Goal: Transaction & Acquisition: Purchase product/service

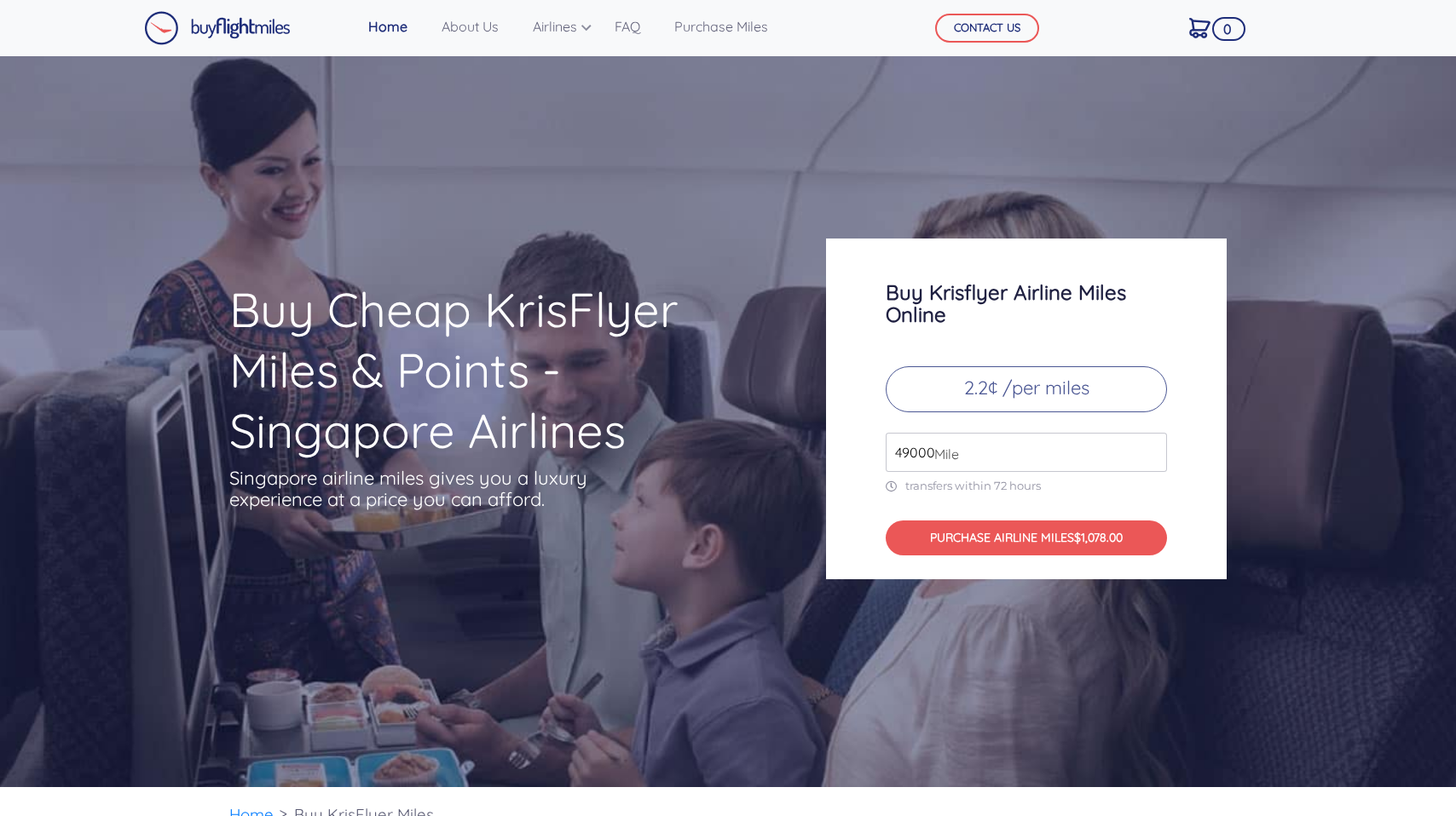
scroll to position [5761, 0]
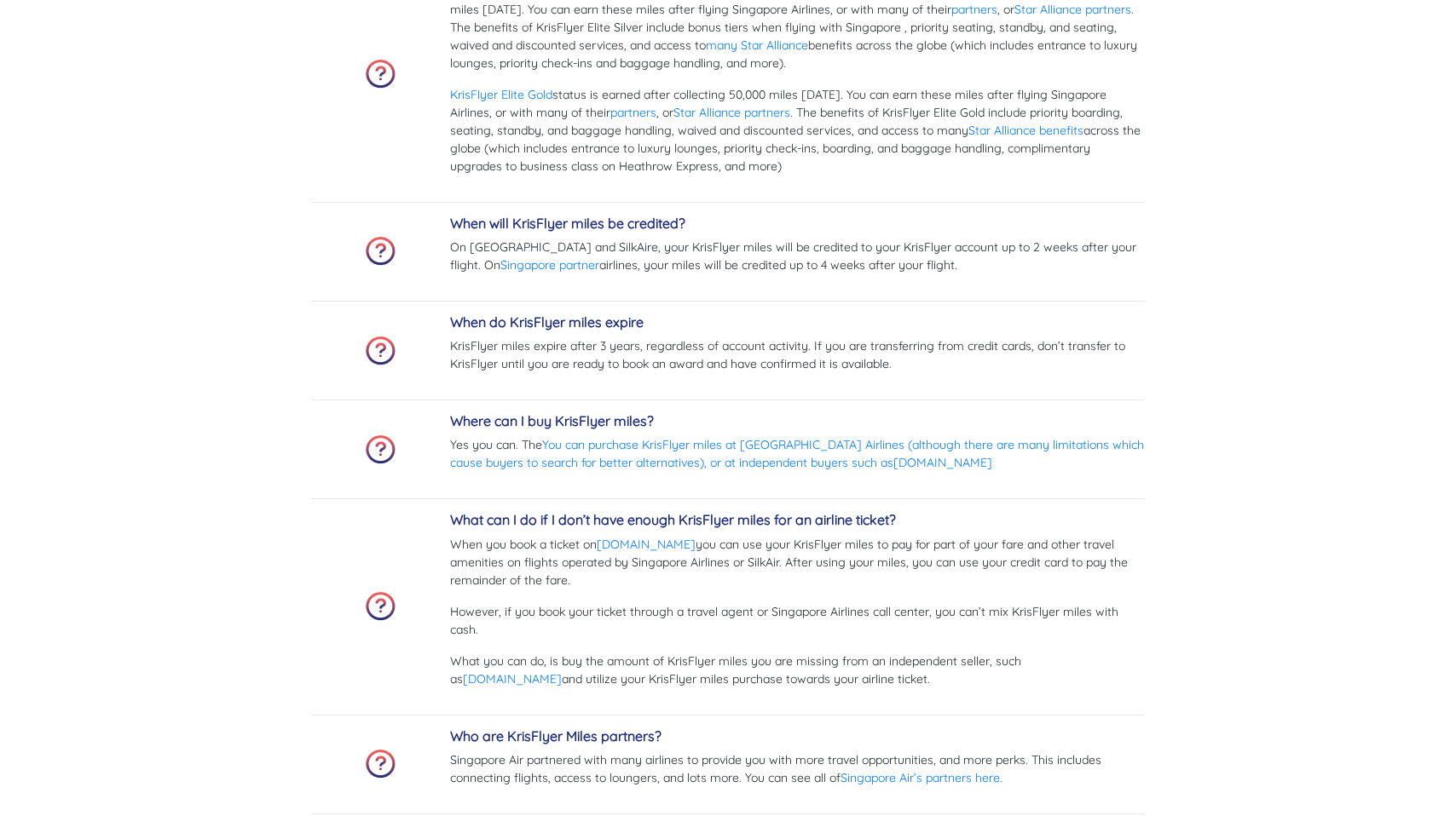
click at [988, 443] on link "You can purchase KrisFlyer miles at [GEOGRAPHIC_DATA] Airlines (although there …" at bounding box center [797, 454] width 694 height 34
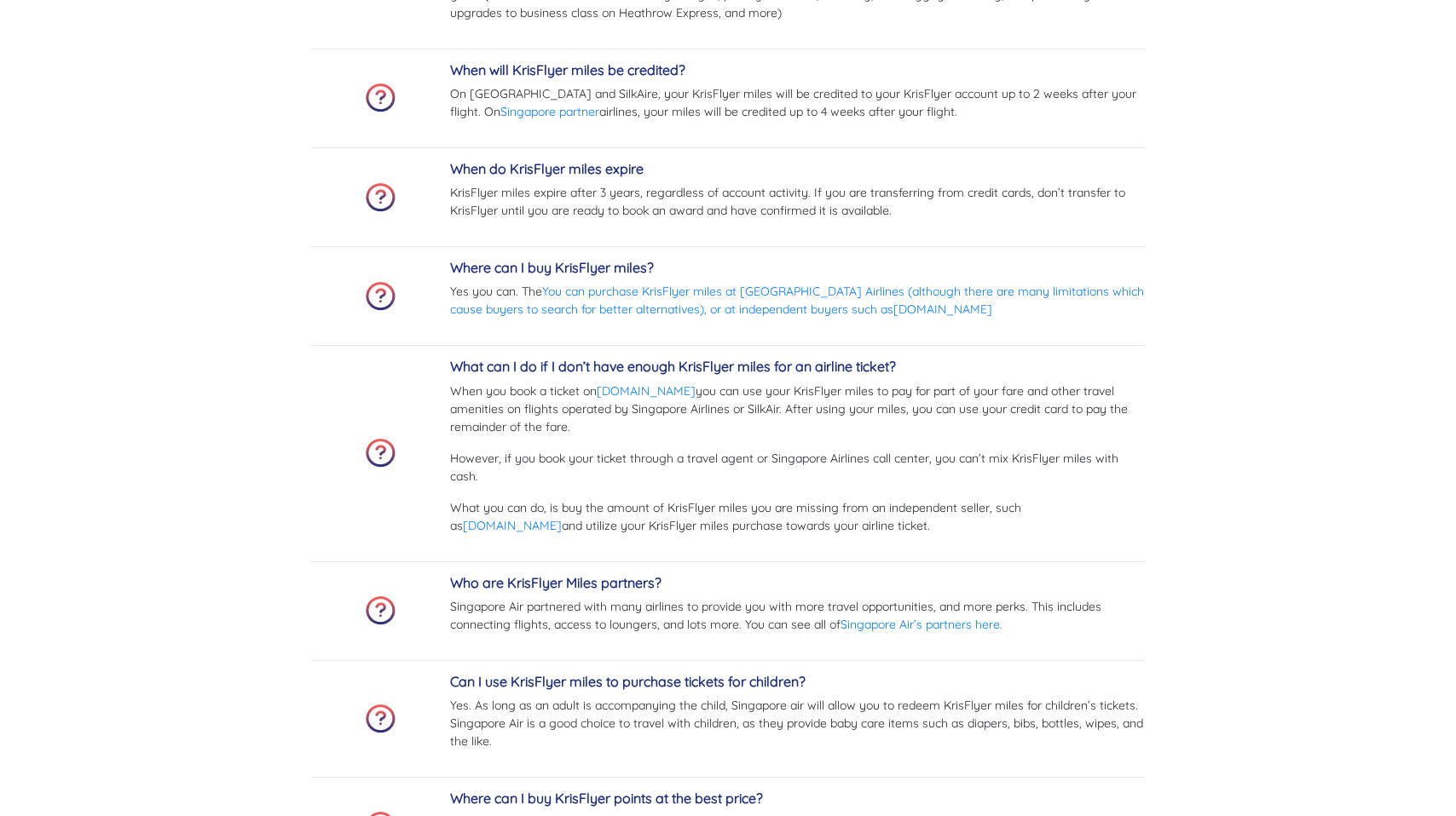
scroll to position [5916, 0]
drag, startPoint x: 976, startPoint y: 306, endPoint x: 868, endPoint y: 307, distance: 108.0
click at [863, 307] on p "Yes you can. The You can purchase KrisFlyer miles at [GEOGRAPHIC_DATA] Airlines…" at bounding box center [797, 299] width 695 height 36
copy link "[DOMAIN_NAME]"
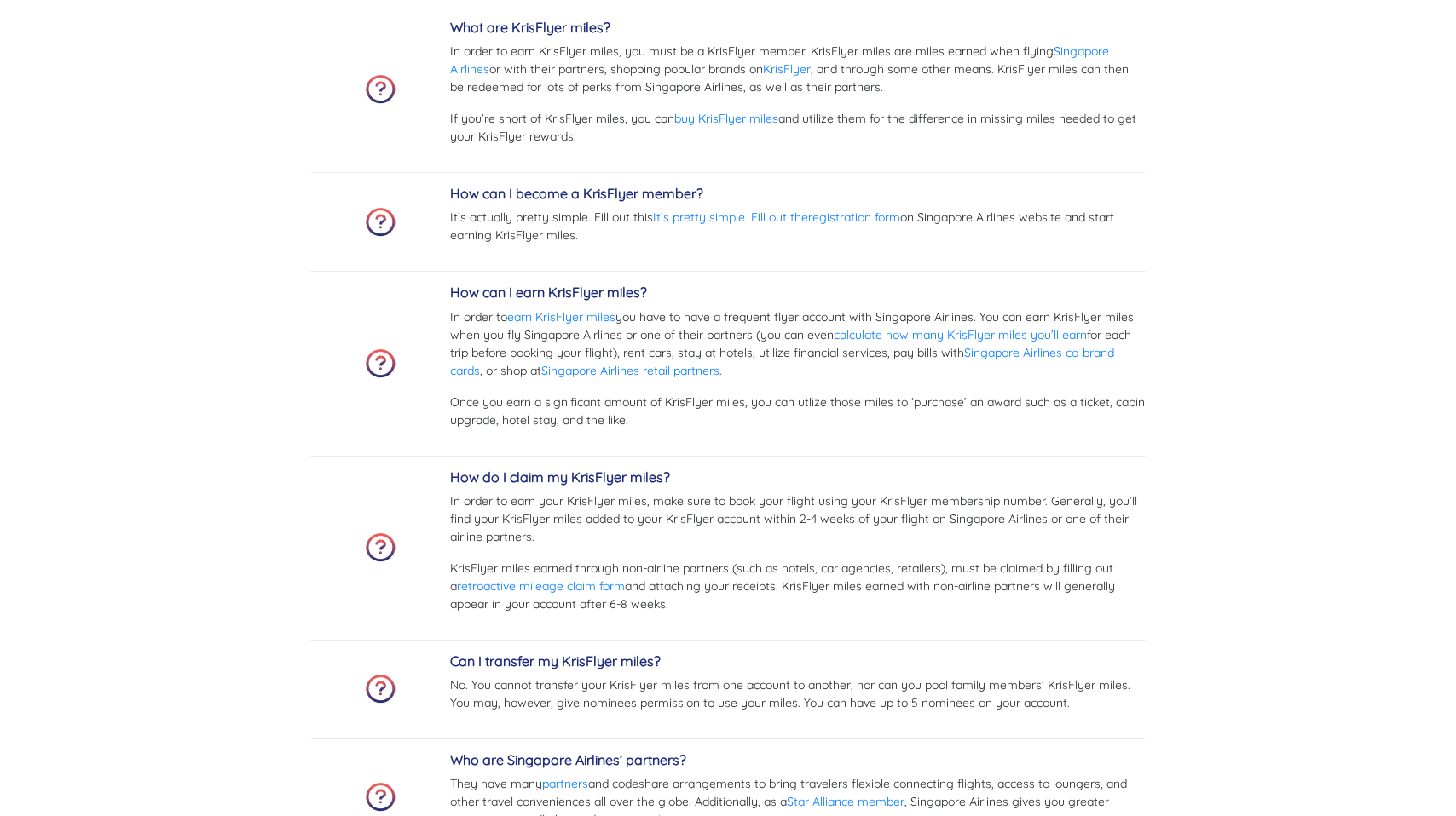
scroll to position [4529, 0]
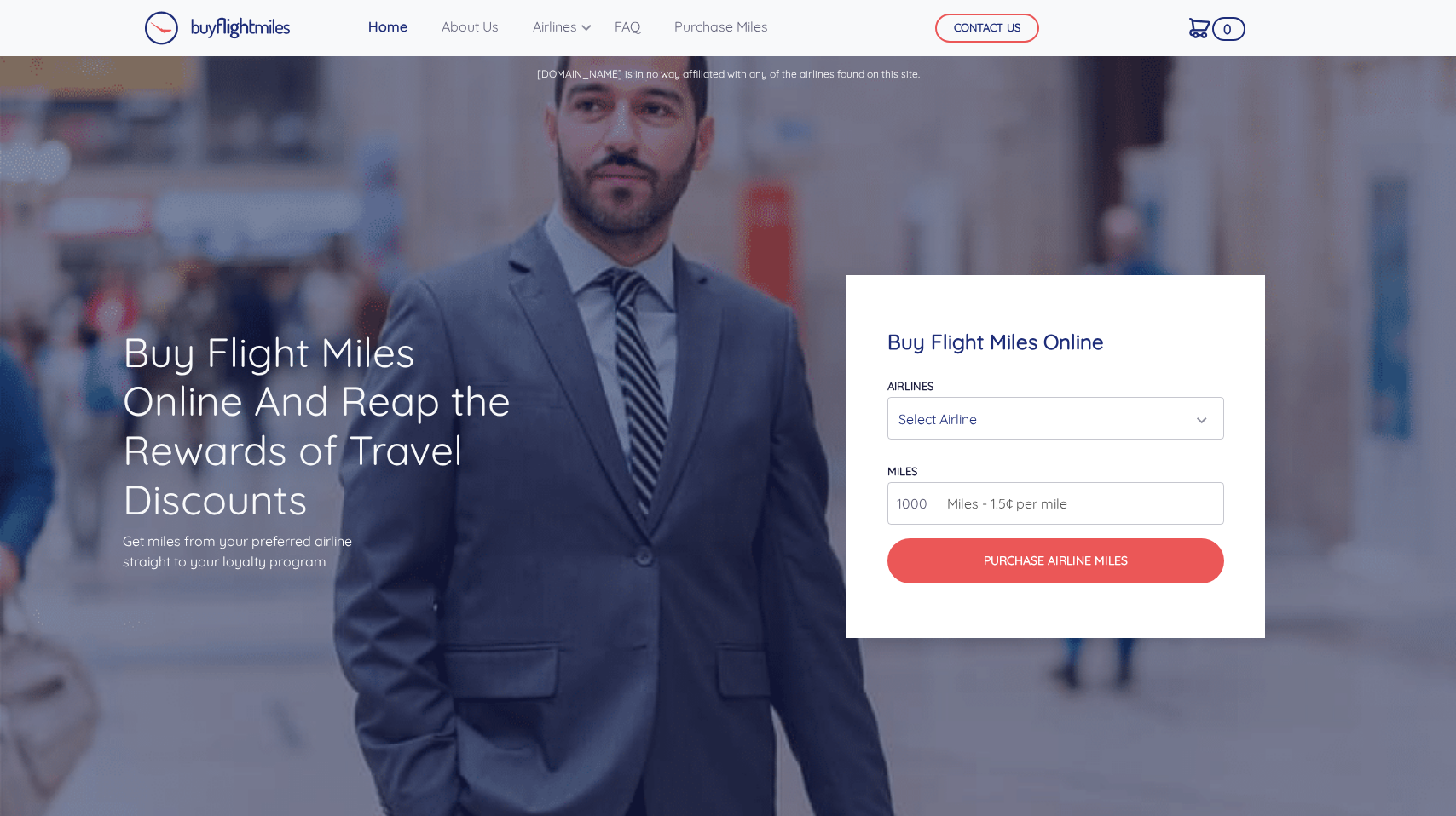
click at [1110, 421] on div "Select Airline" at bounding box center [1050, 419] width 304 height 33
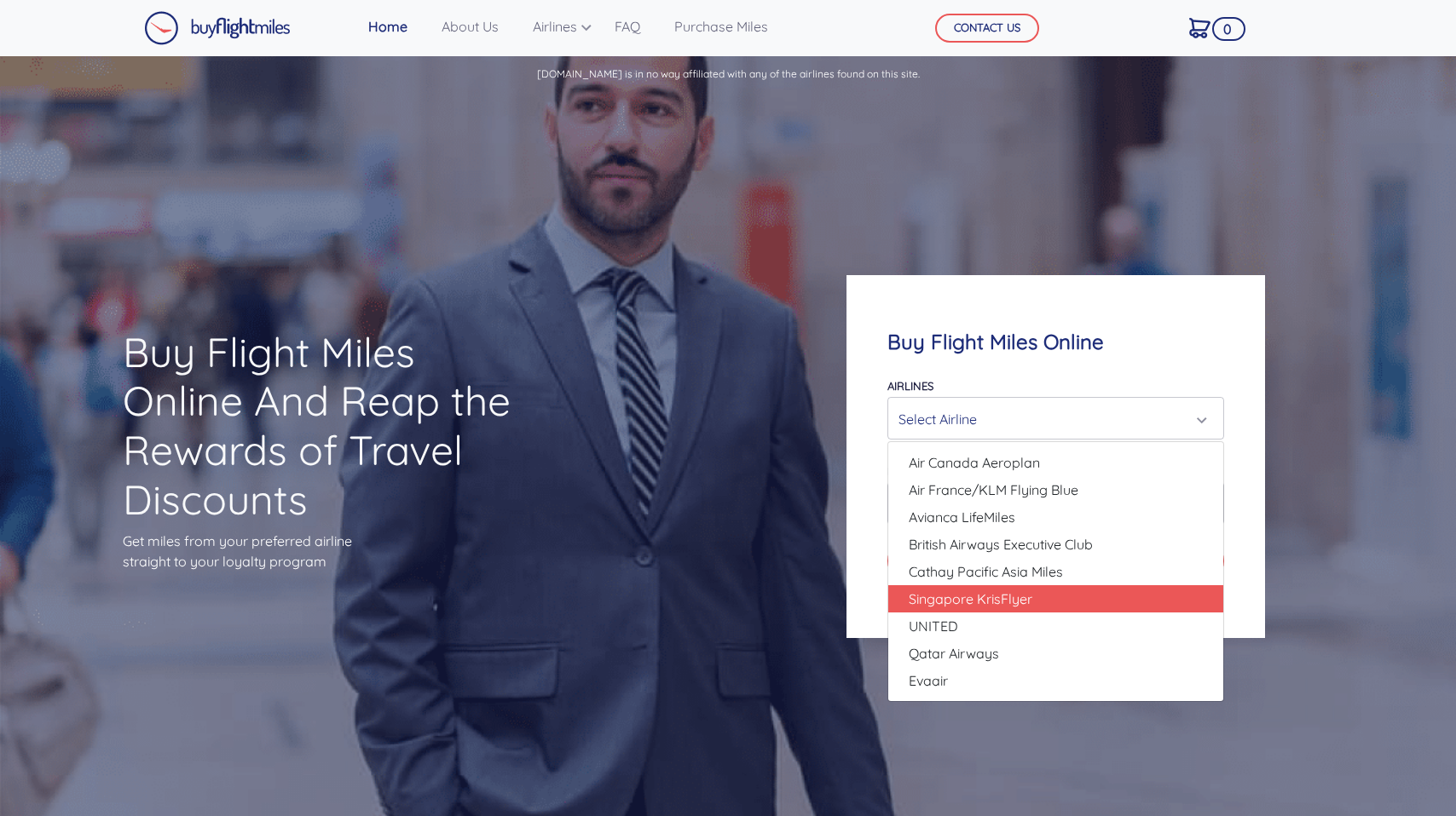
click at [1091, 597] on link "Singapore KrisFlyer" at bounding box center [1056, 598] width 335 height 27
select select "Singapore KrisFlyer"
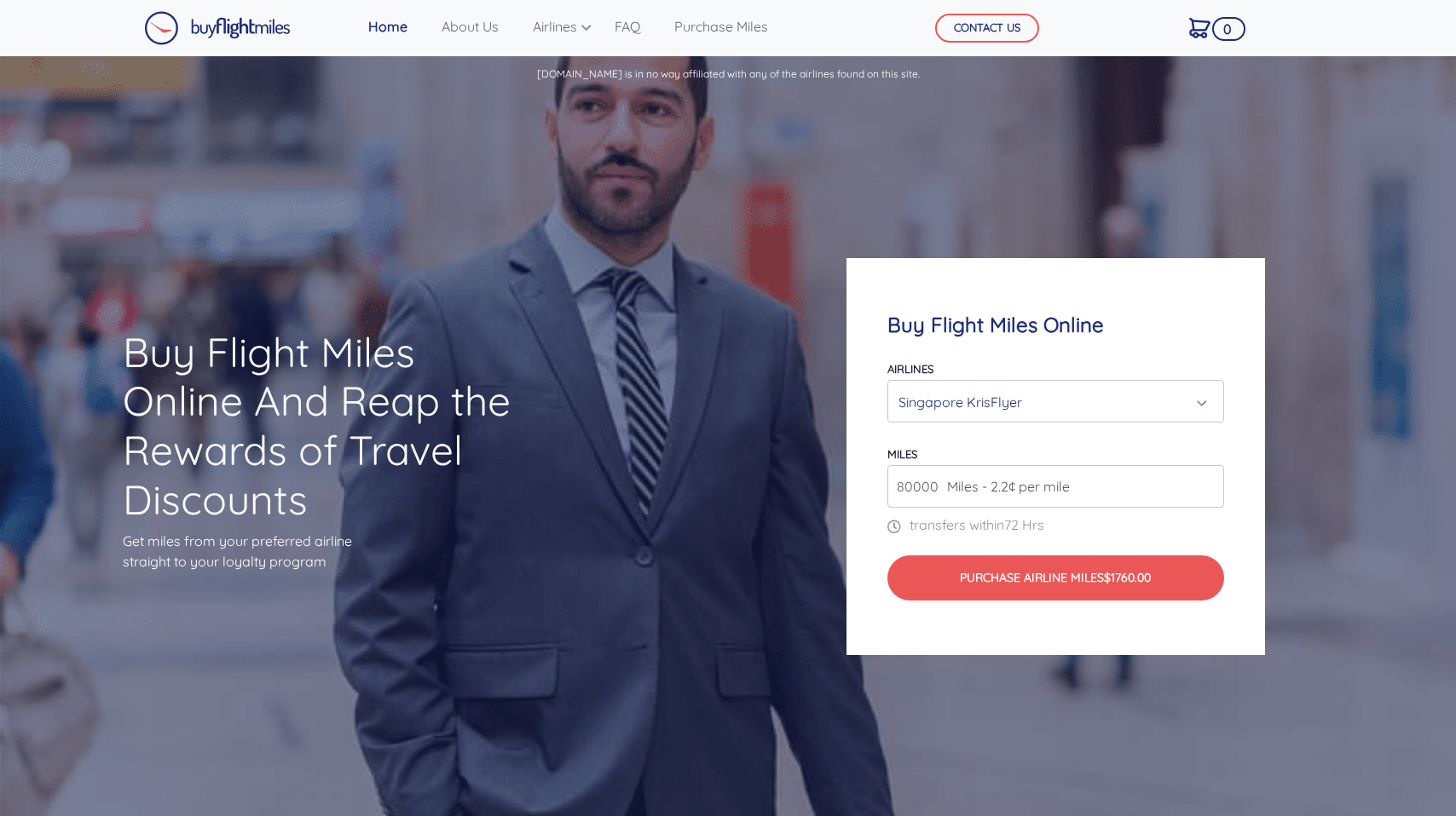
click at [1121, 490] on input "80000" at bounding box center [1056, 487] width 337 height 43
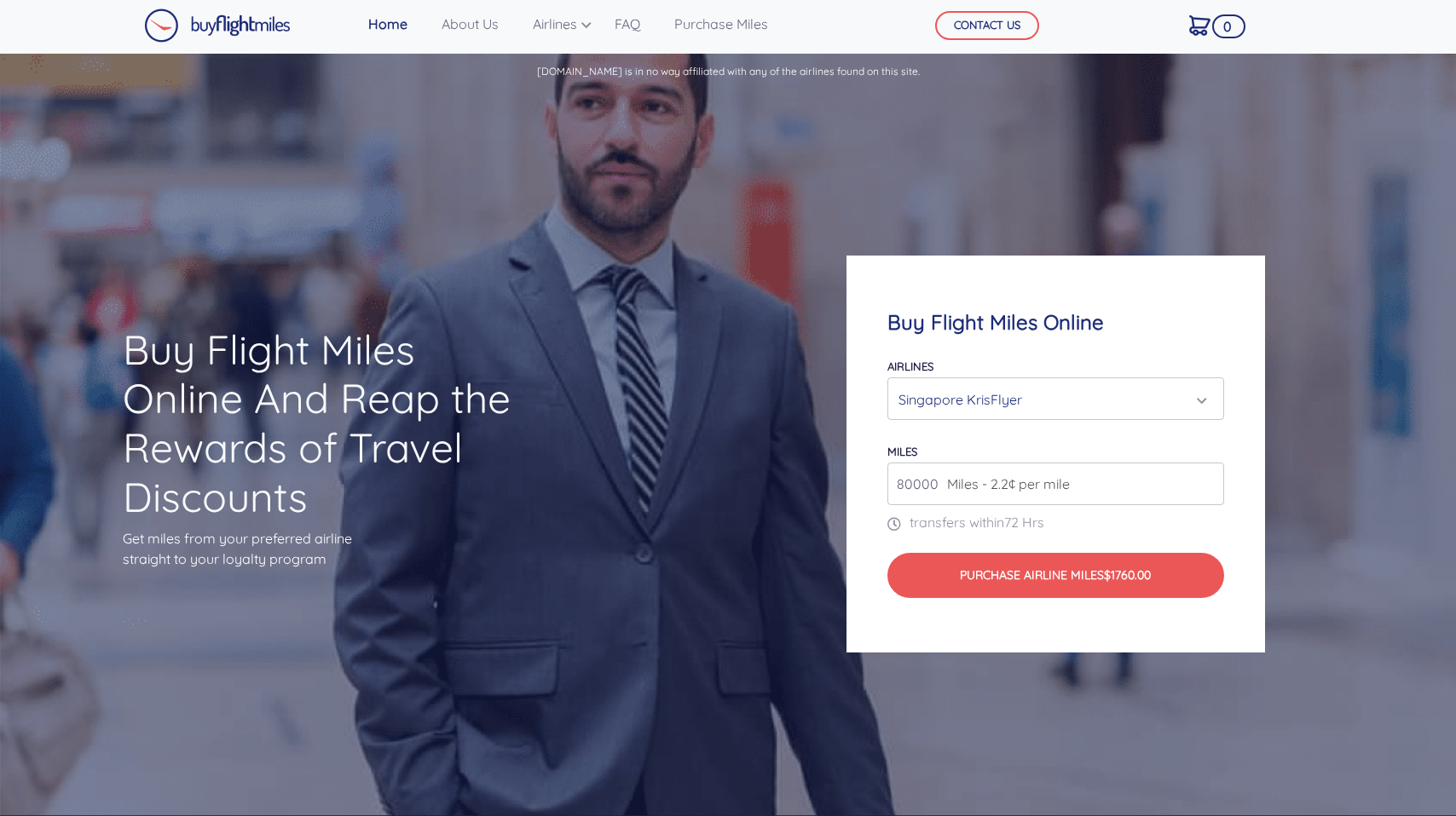
drag, startPoint x: 913, startPoint y: 485, endPoint x: 889, endPoint y: 485, distance: 24.0
click at [889, 485] on input "80000" at bounding box center [1056, 484] width 337 height 43
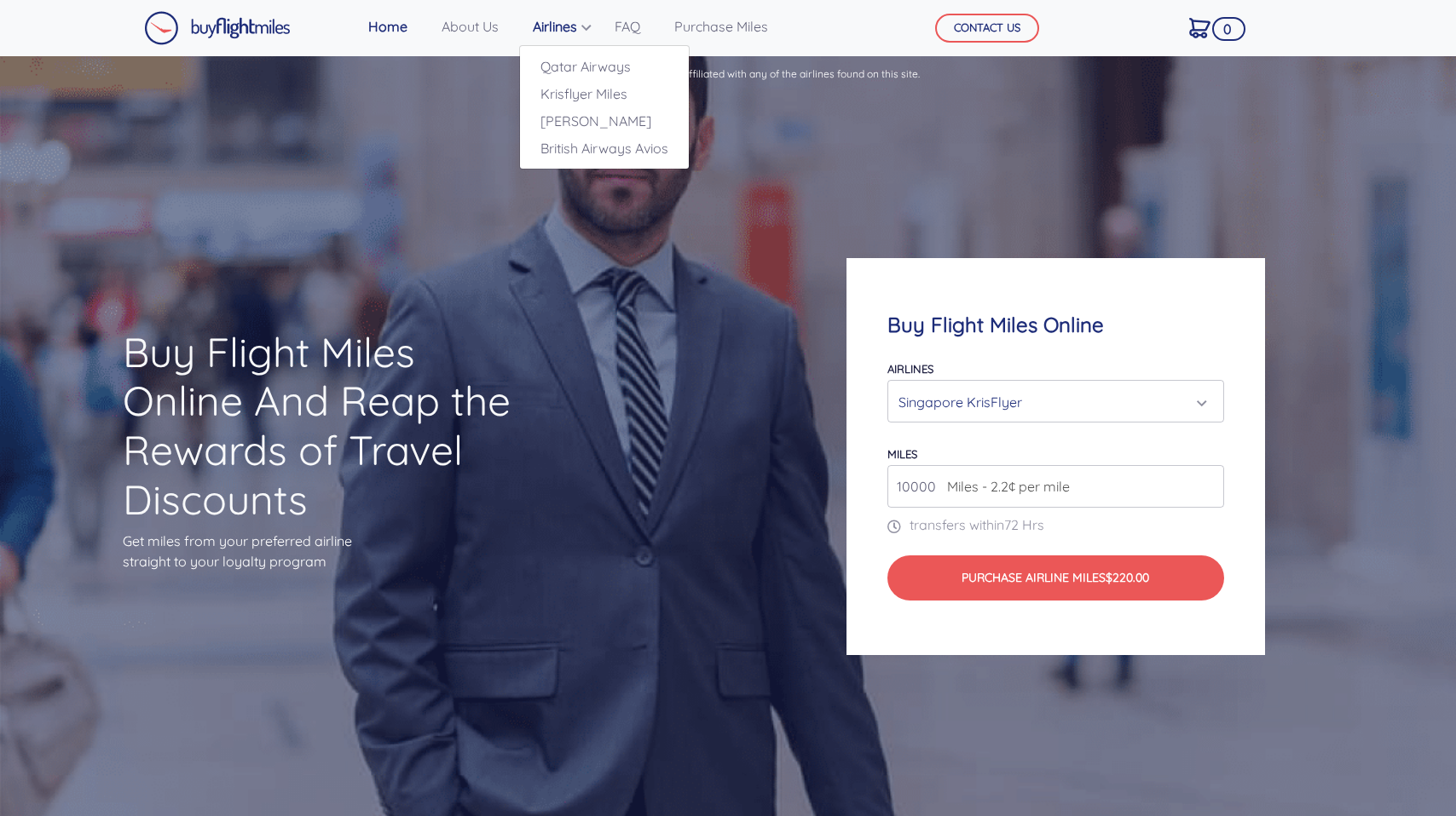
type input "10000"
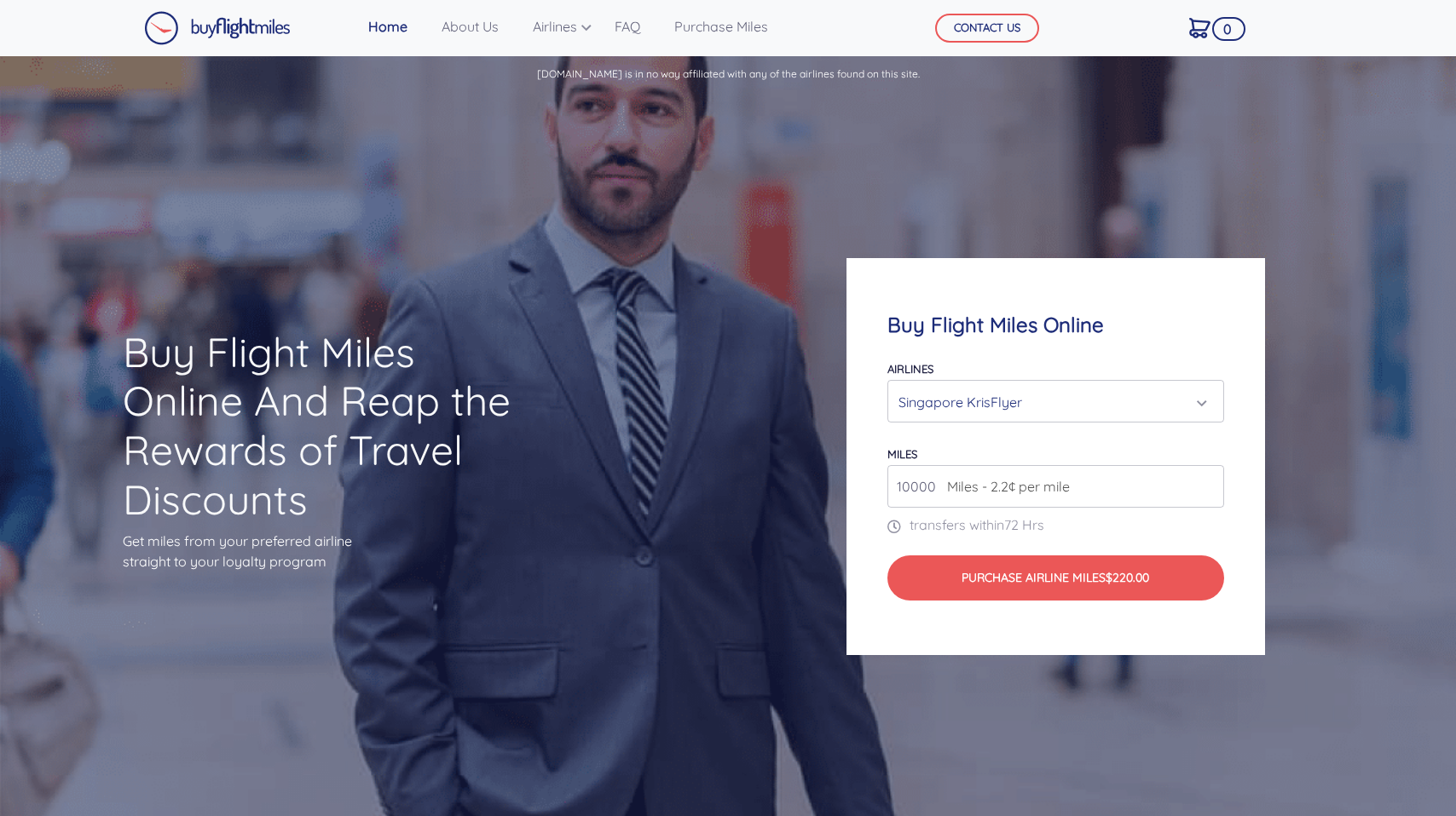
click at [499, 199] on div "Buy Flight Miles Online And Reap the Rewards of Travel Discounts Get miles from…" at bounding box center [728, 456] width 1456 height 723
